Goal: Browse casually: Explore the website without a specific task or goal

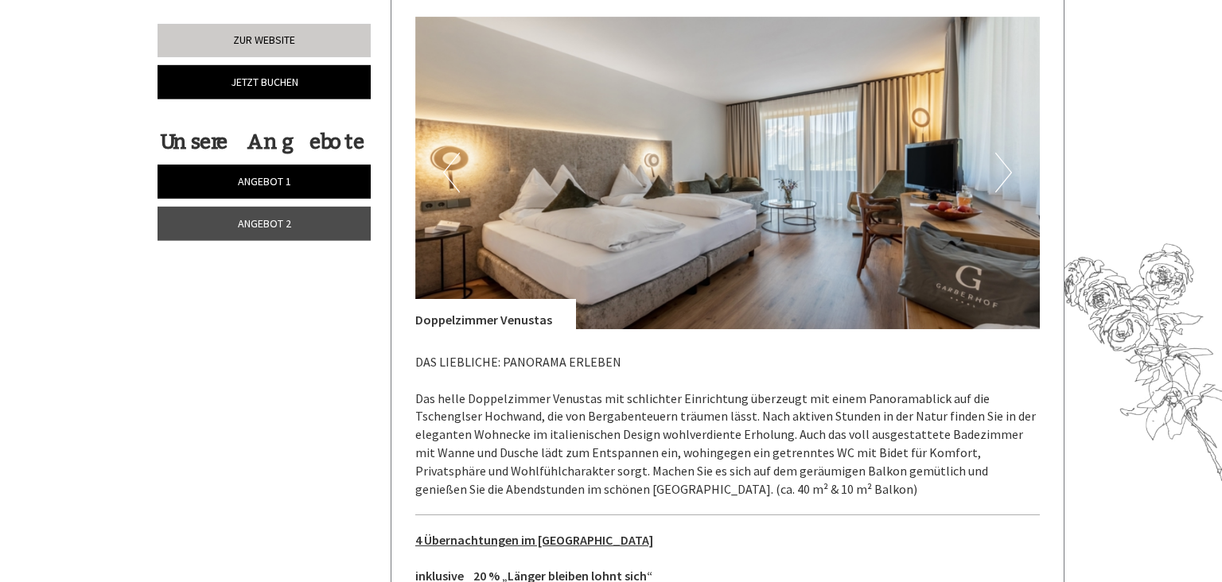
scroll to position [2142, 0]
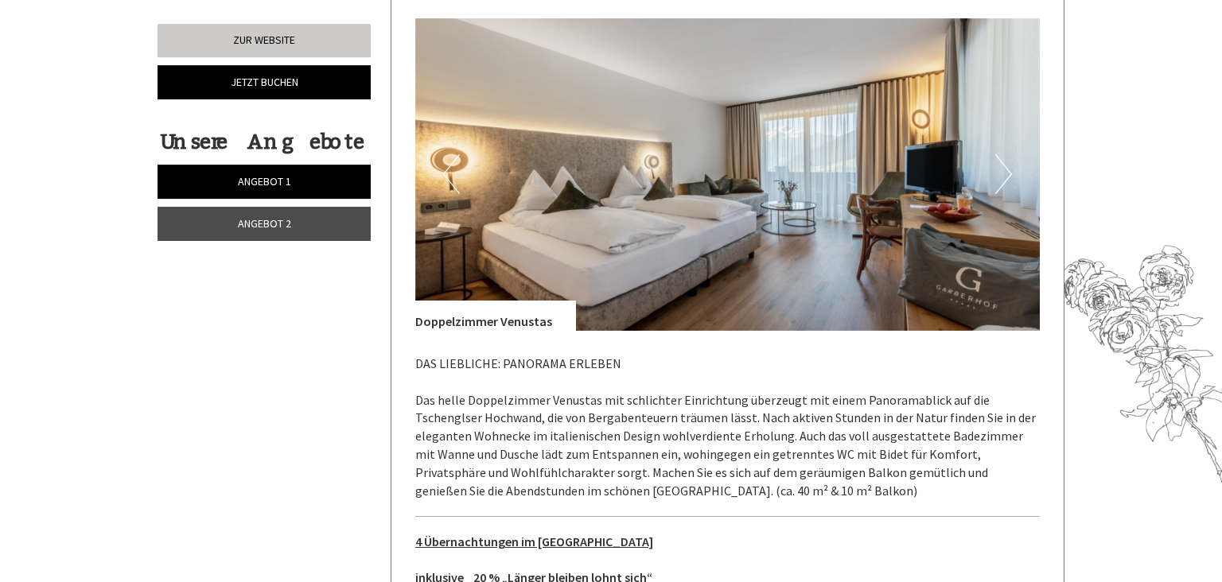
click at [995, 161] on img at bounding box center [727, 174] width 625 height 313
click at [1002, 158] on button "Next" at bounding box center [1003, 174] width 17 height 40
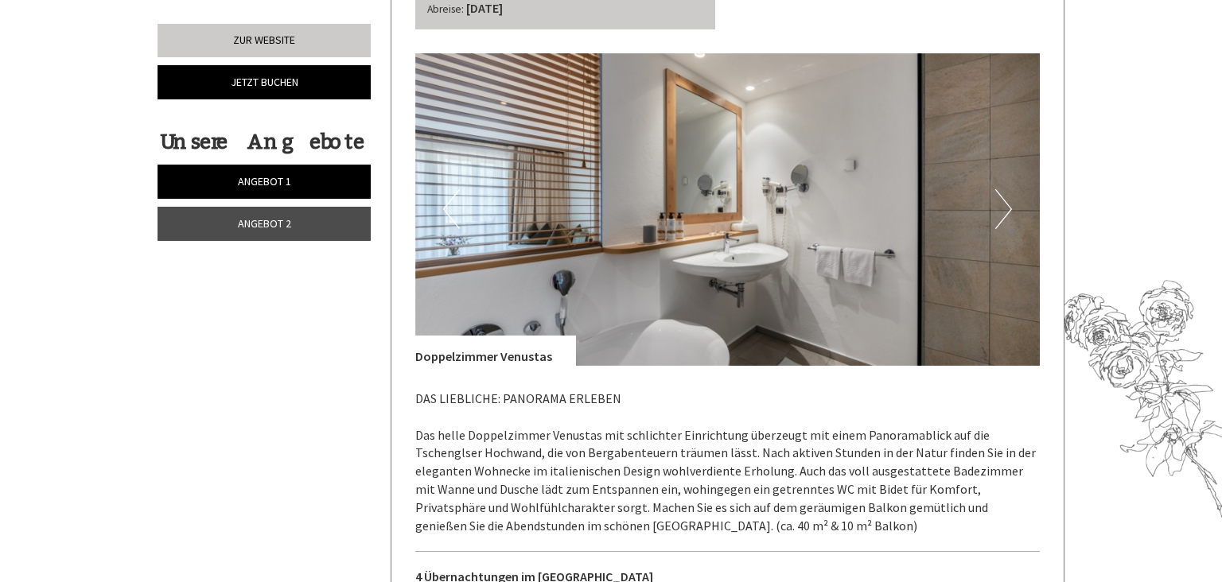
scroll to position [2060, 0]
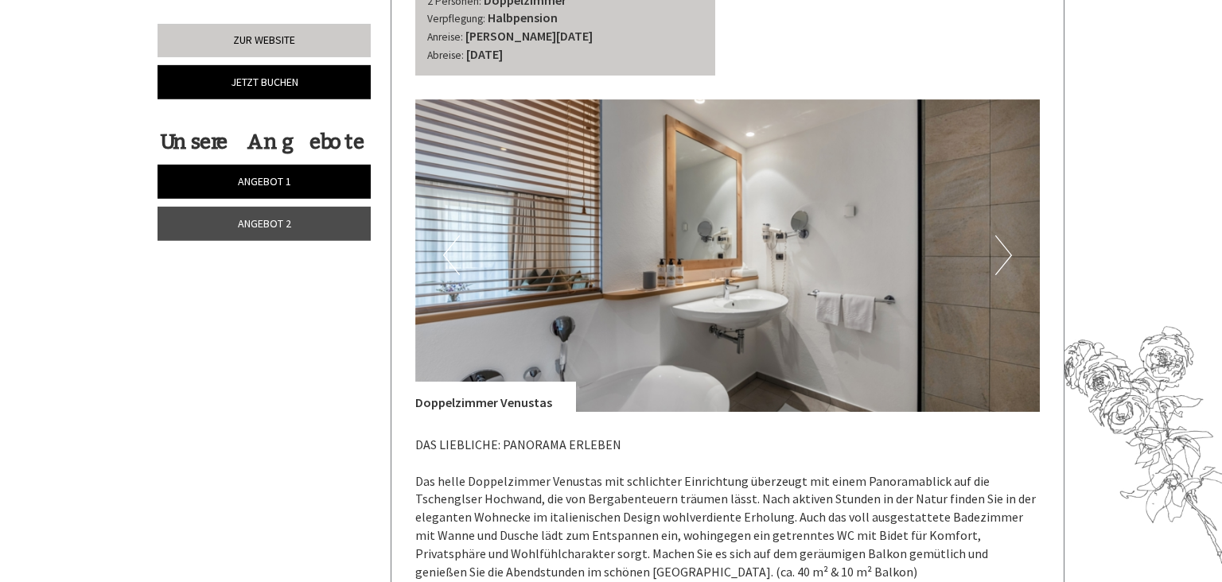
click at [1003, 245] on button "Next" at bounding box center [1003, 255] width 17 height 40
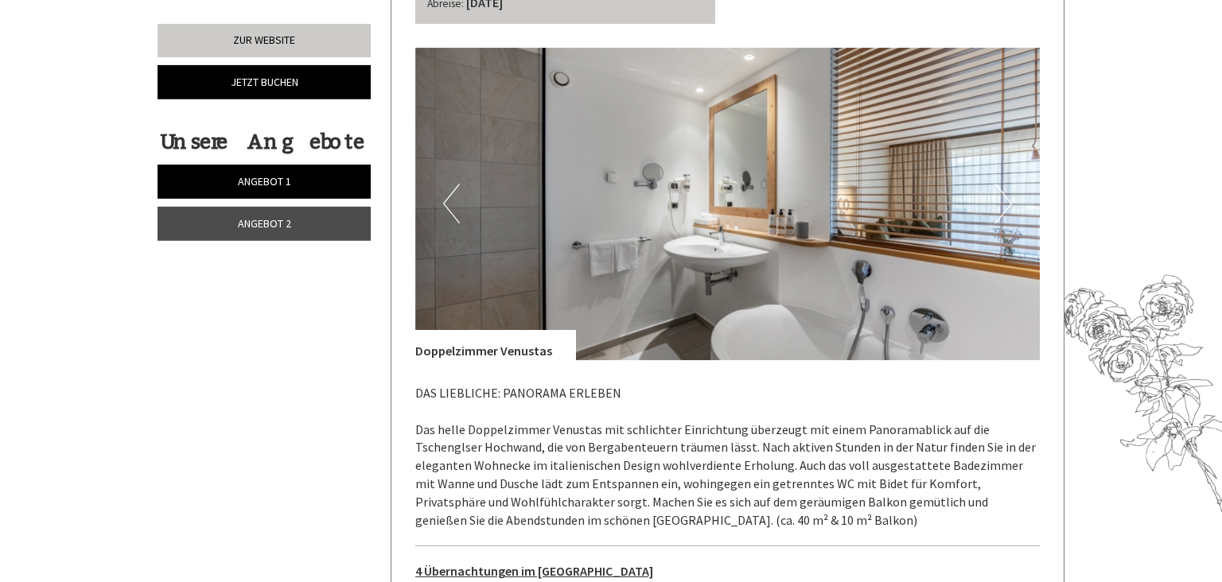
scroll to position [2107, 0]
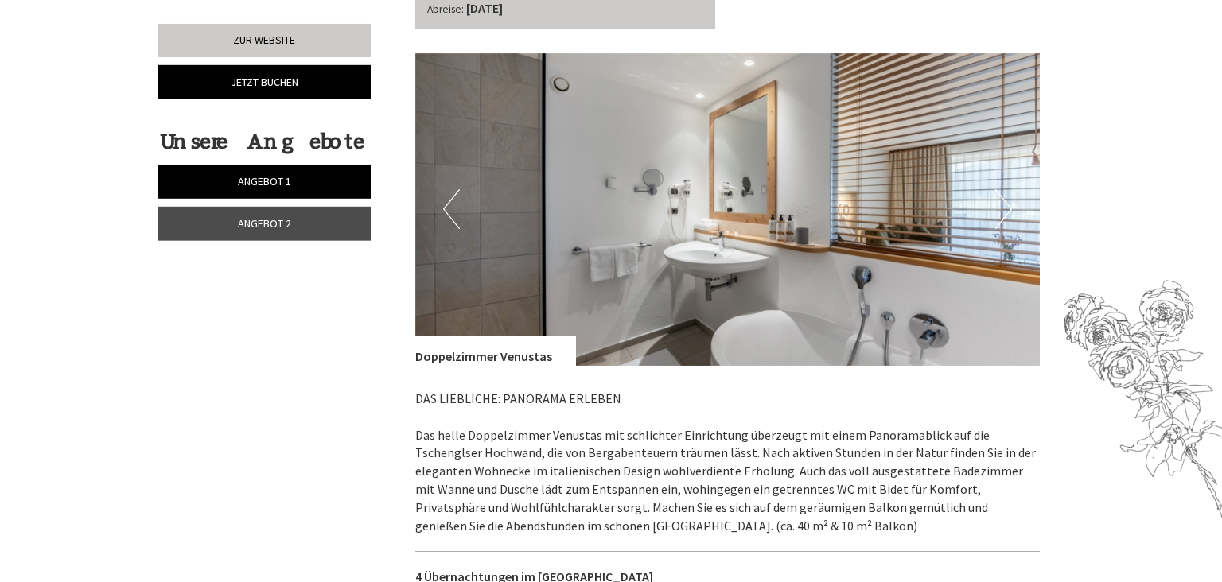
click at [1005, 193] on button "Next" at bounding box center [1003, 209] width 17 height 40
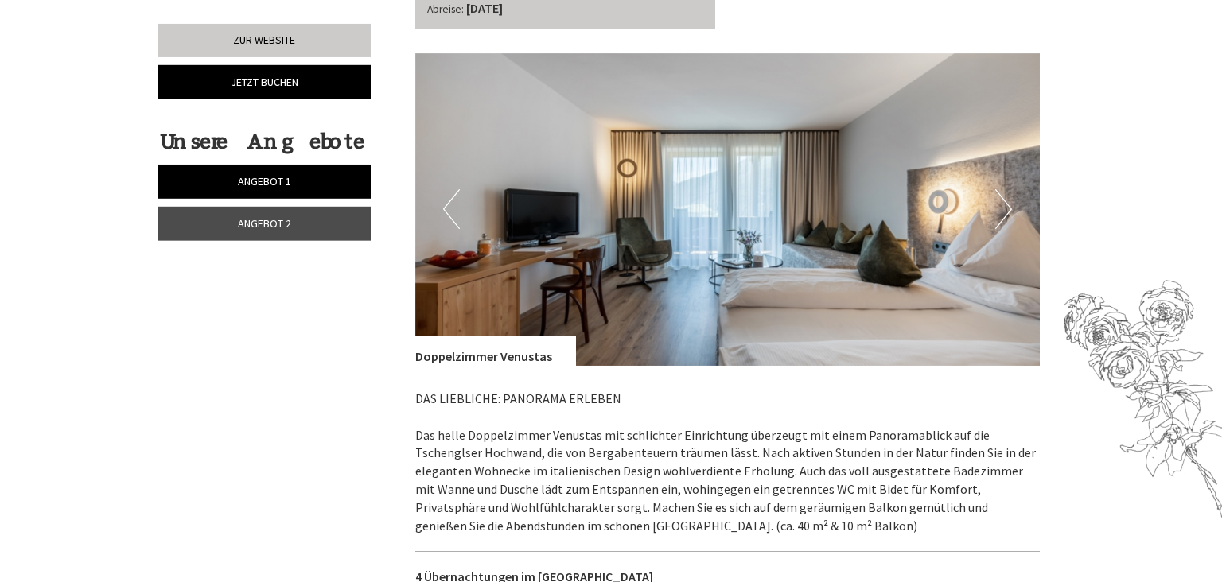
click at [1005, 193] on button "Next" at bounding box center [1003, 209] width 17 height 40
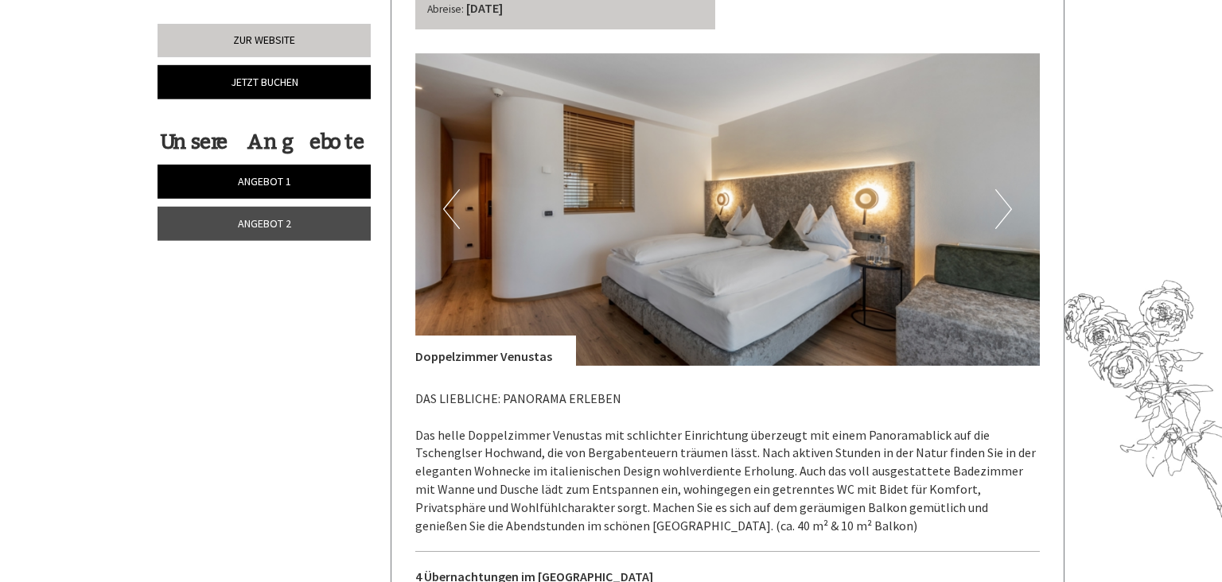
scroll to position [2106, 0]
click at [1005, 193] on button "Next" at bounding box center [1003, 210] width 17 height 40
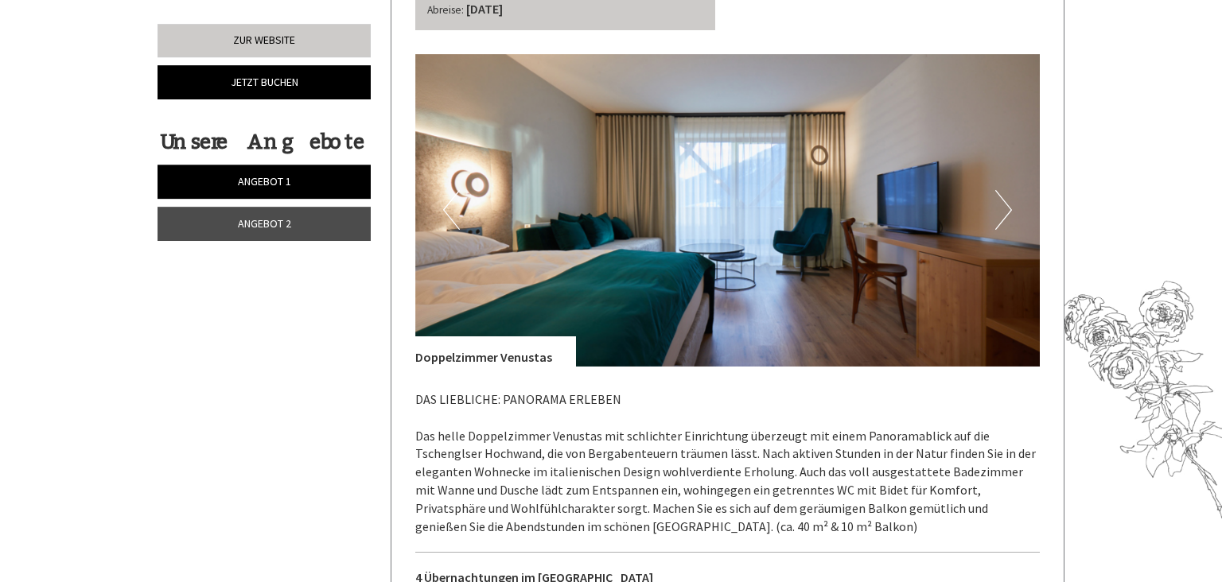
click at [1005, 193] on button "Next" at bounding box center [1003, 210] width 17 height 40
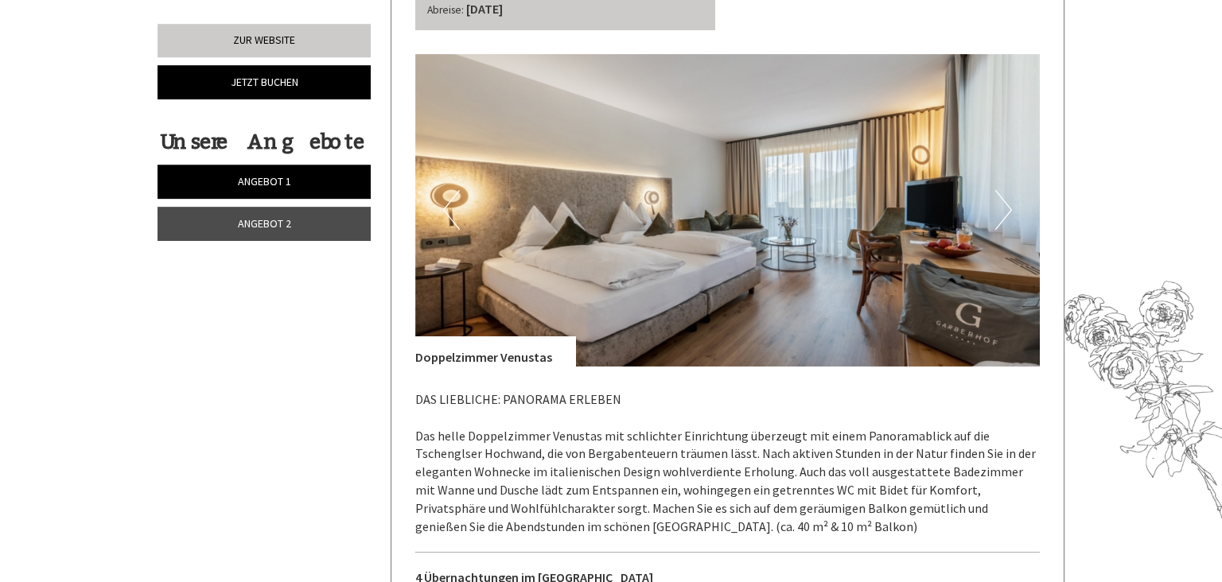
click at [441, 190] on img at bounding box center [727, 210] width 625 height 313
click at [449, 190] on button "Previous" at bounding box center [451, 210] width 17 height 40
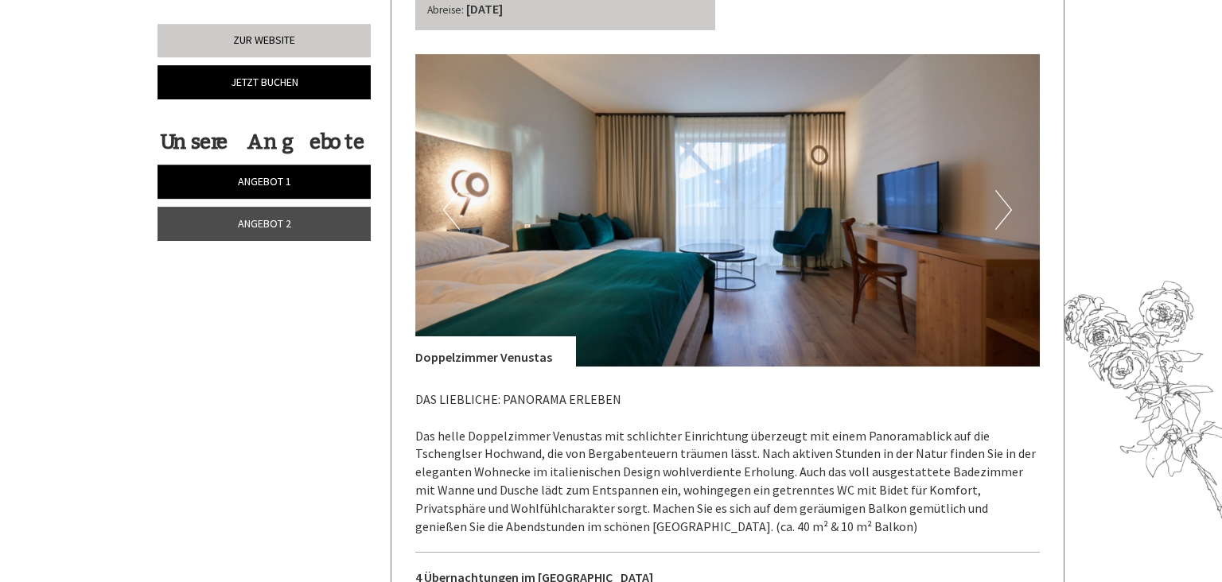
click at [1007, 190] on button "Next" at bounding box center [1003, 210] width 17 height 40
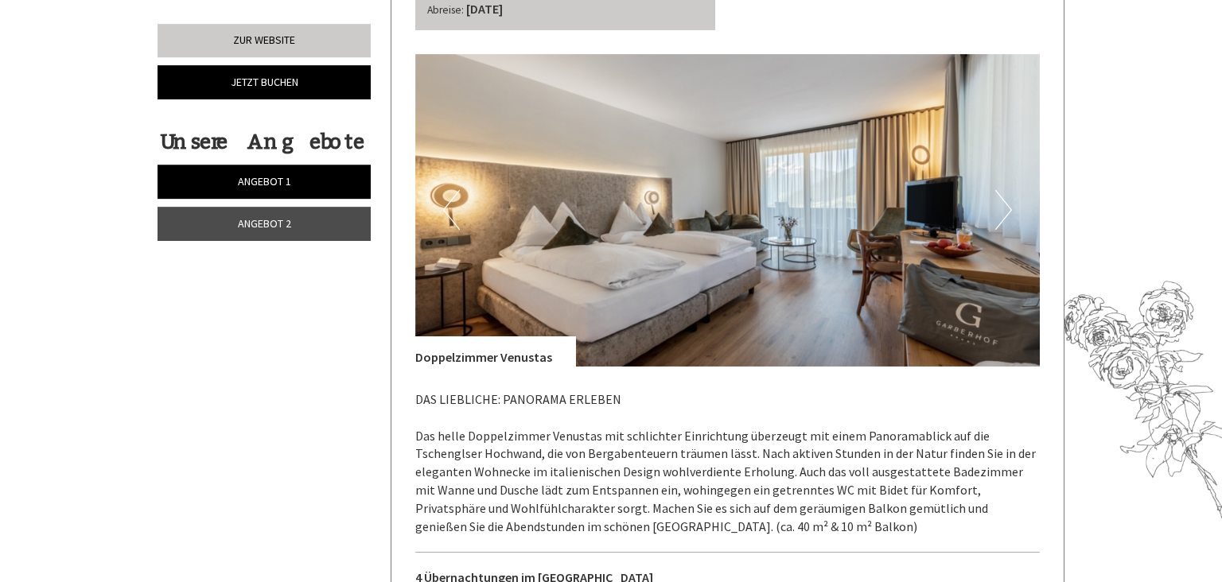
click at [1007, 190] on button "Next" at bounding box center [1003, 210] width 17 height 40
